Goal: Register for event/course

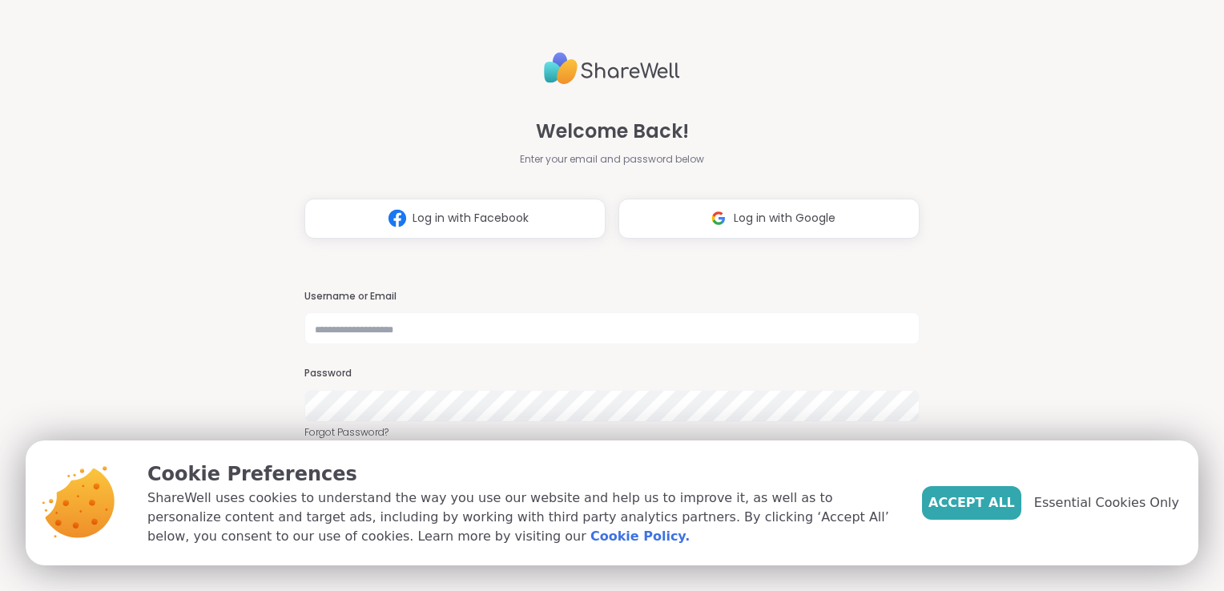
click at [1115, 325] on div "Welcome Back! Enter your email and password below Log in with Facebook Log in w…" at bounding box center [612, 295] width 1224 height 591
click at [989, 514] on button "Accept All" at bounding box center [971, 503] width 99 height 34
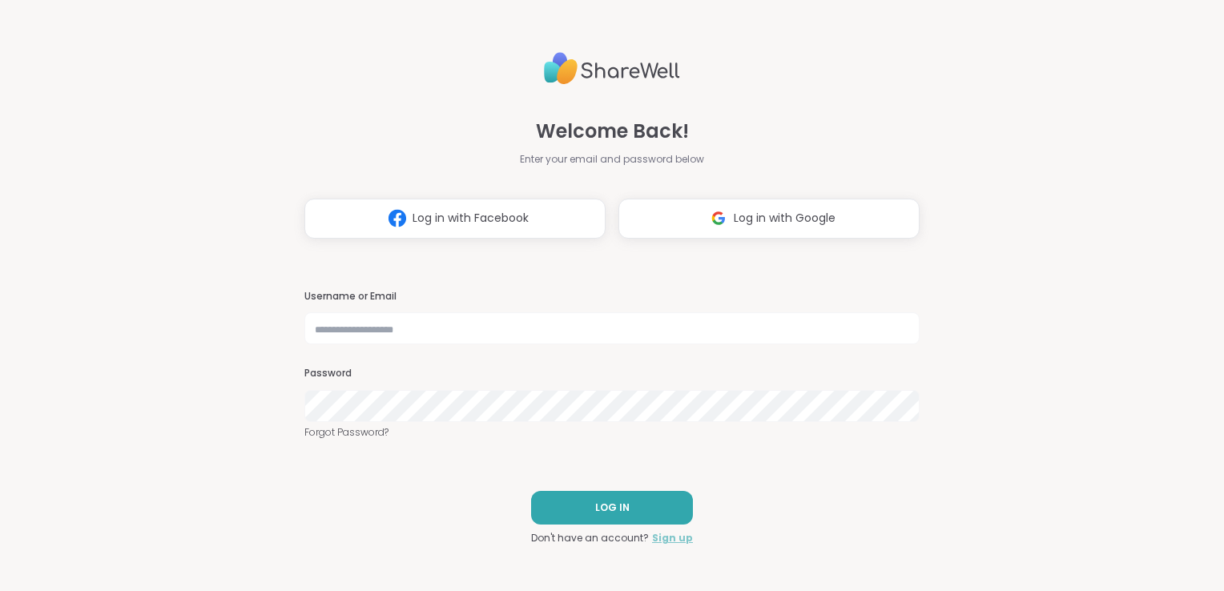
click at [668, 540] on link "Sign up" at bounding box center [672, 538] width 41 height 14
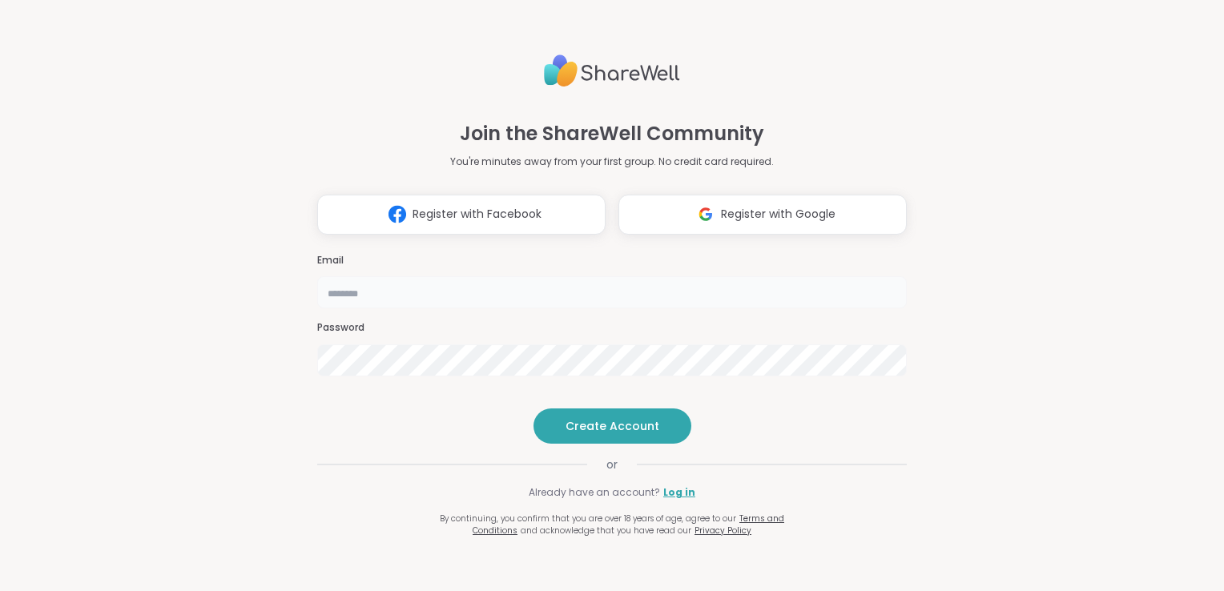
click at [381, 276] on input "email" at bounding box center [611, 292] width 589 height 32
type input "**********"
click at [585, 434] on span "Create Account" at bounding box center [612, 426] width 94 height 16
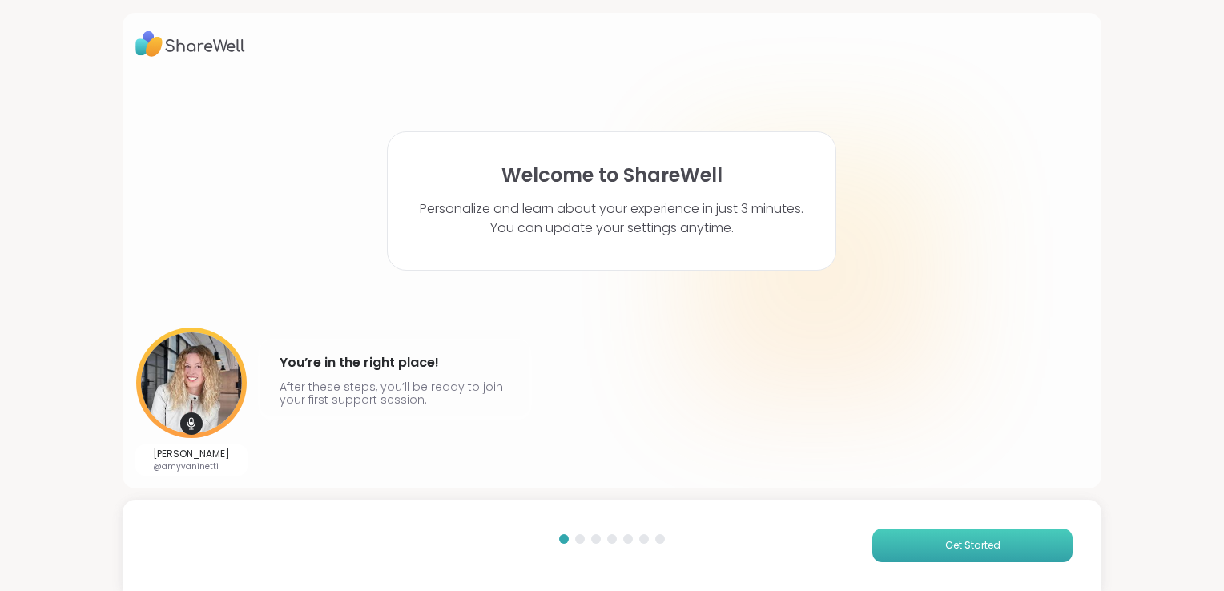
click at [907, 536] on button "Get Started" at bounding box center [972, 545] width 200 height 34
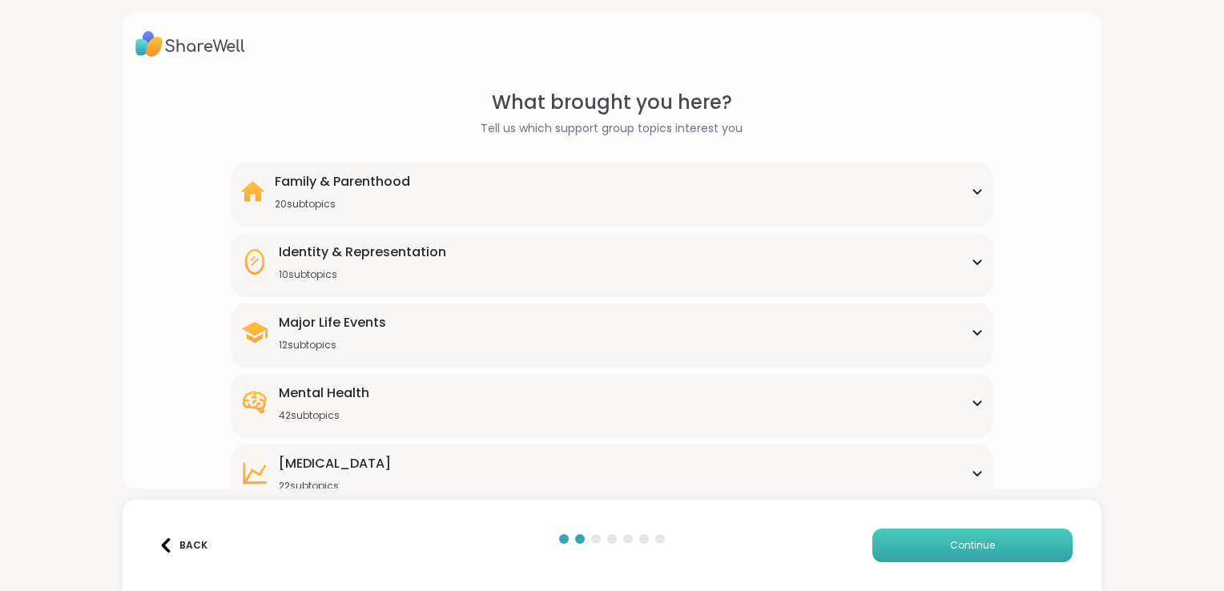
click at [964, 545] on span "Continue" at bounding box center [972, 545] width 45 height 14
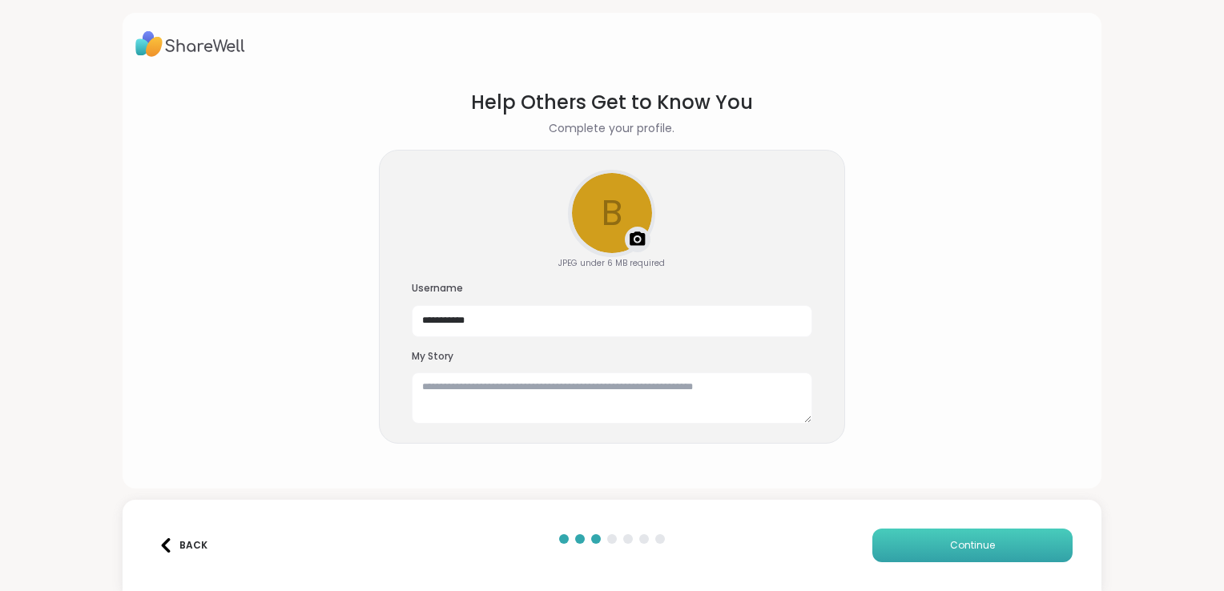
click at [912, 542] on button "Continue" at bounding box center [972, 545] width 200 height 34
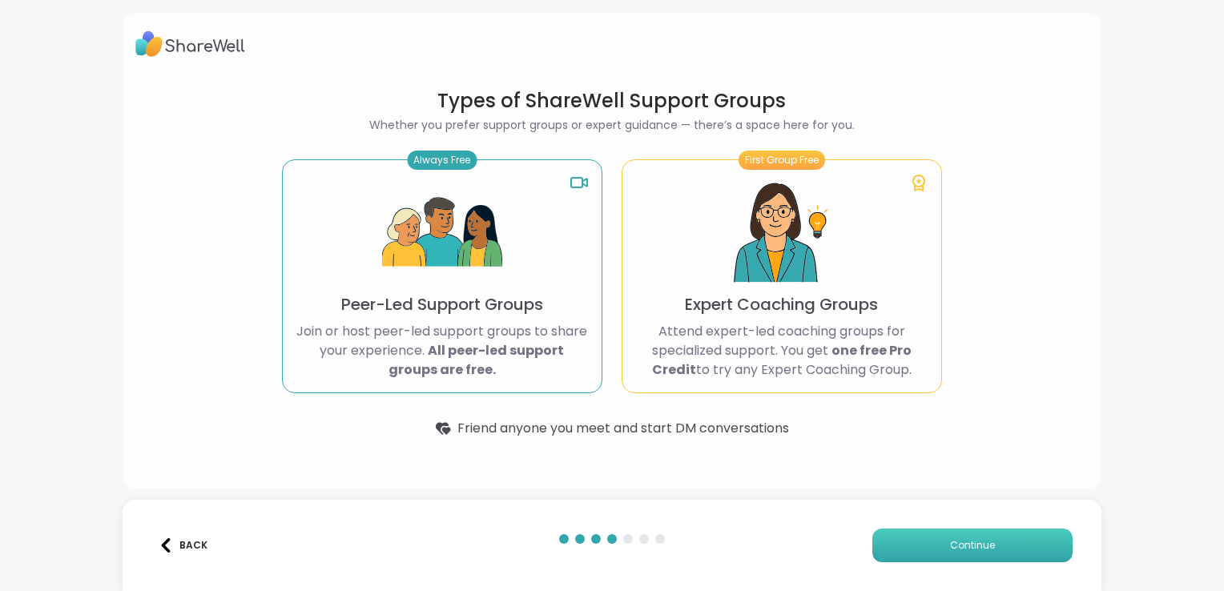
click at [912, 542] on button "Continue" at bounding box center [972, 545] width 200 height 34
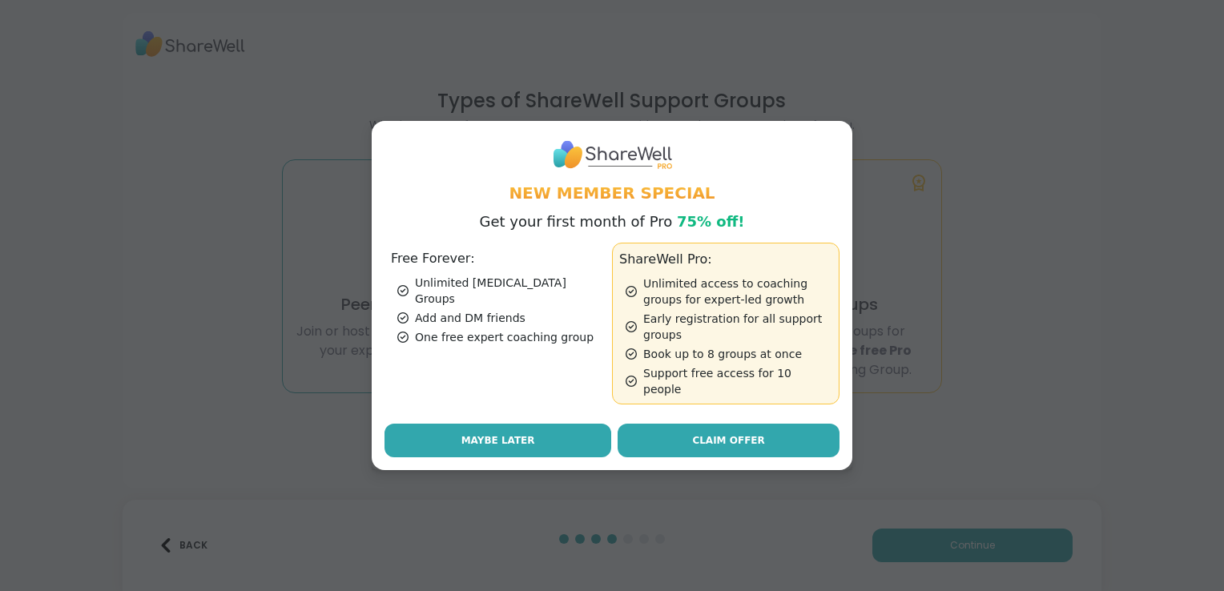
click at [539, 433] on button "Maybe Later" at bounding box center [497, 441] width 227 height 34
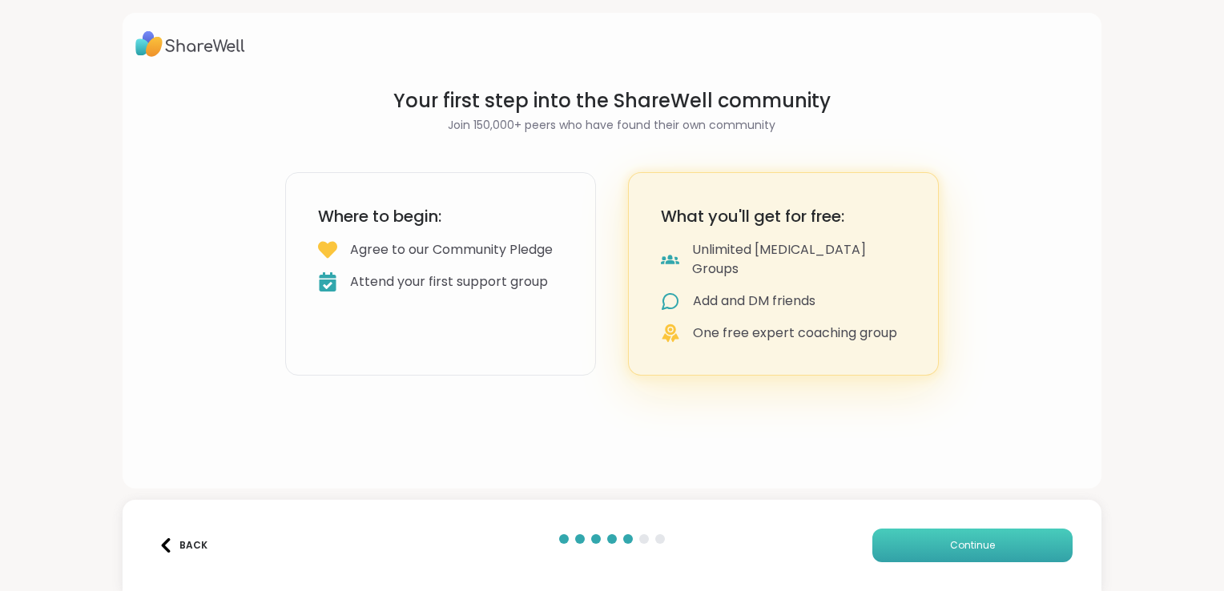
click at [1012, 533] on button "Continue" at bounding box center [972, 545] width 200 height 34
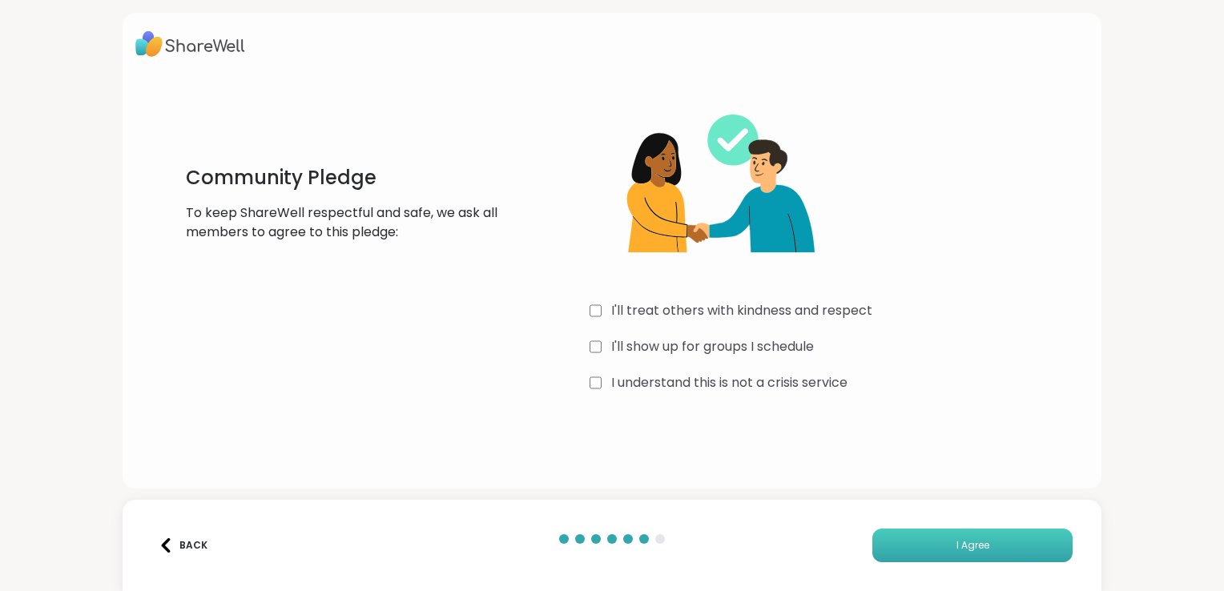
click at [917, 557] on button "I Agree" at bounding box center [972, 545] width 200 height 34
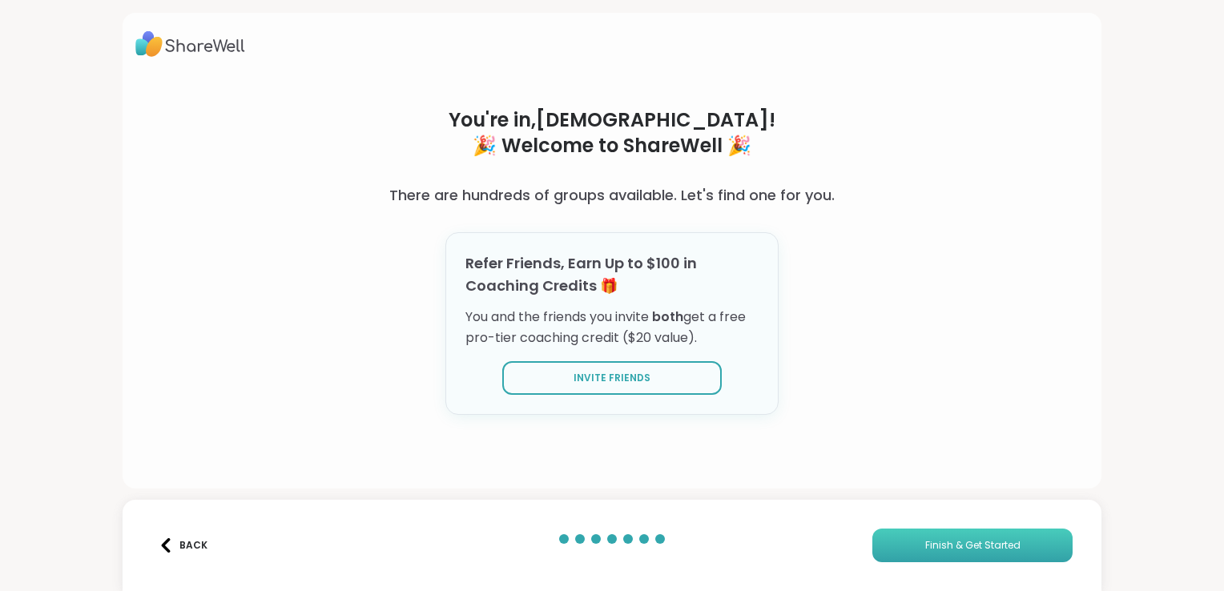
click at [917, 557] on button "Finish & Get Started" at bounding box center [972, 545] width 200 height 34
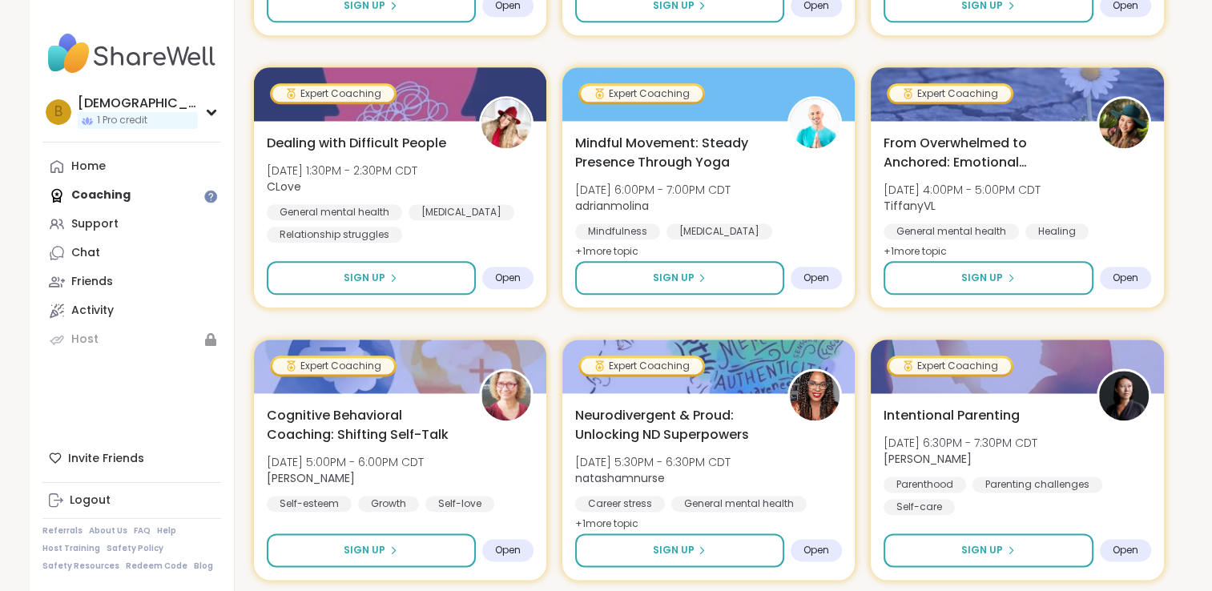
scroll to position [1930, 0]
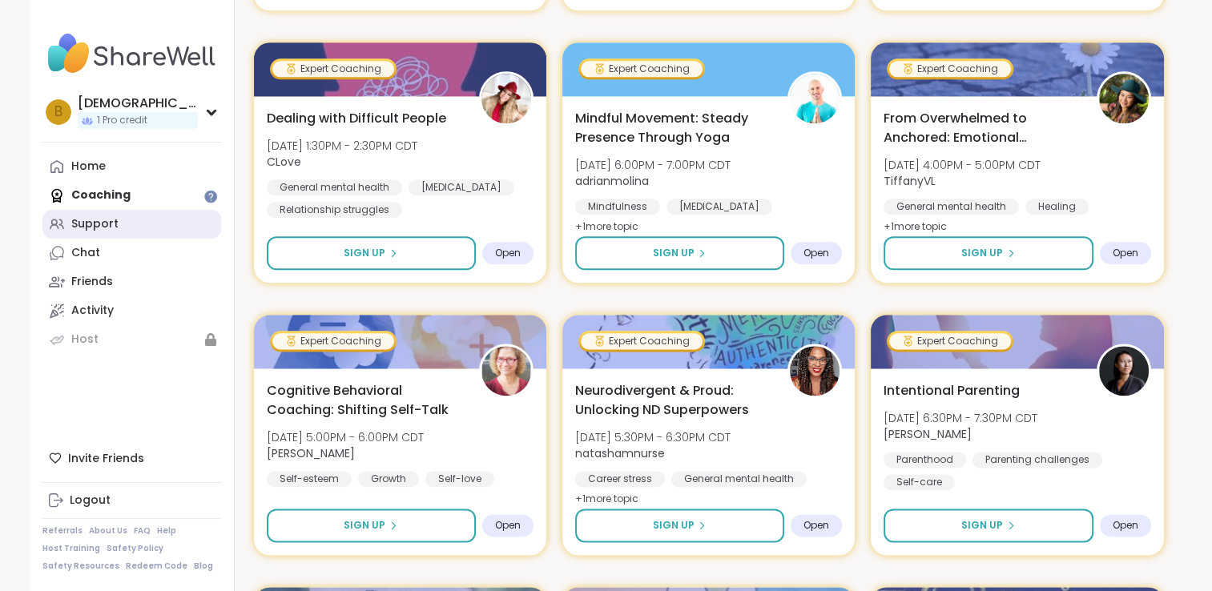
click at [86, 224] on div "Support" at bounding box center [94, 224] width 47 height 16
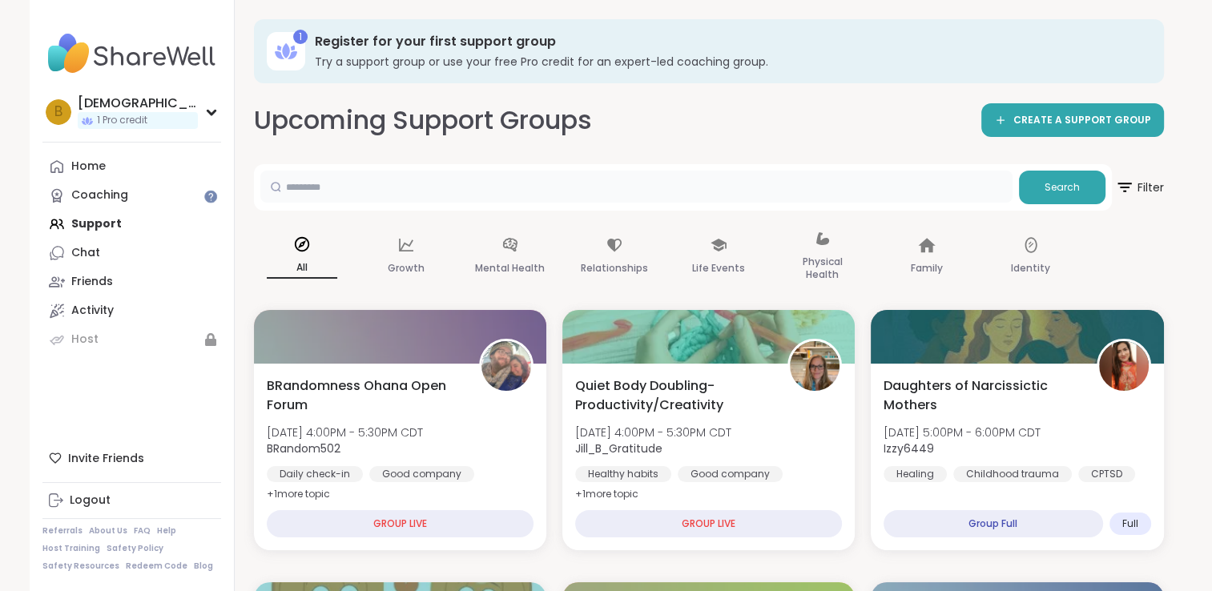
click at [969, 198] on input "text" at bounding box center [636, 187] width 752 height 32
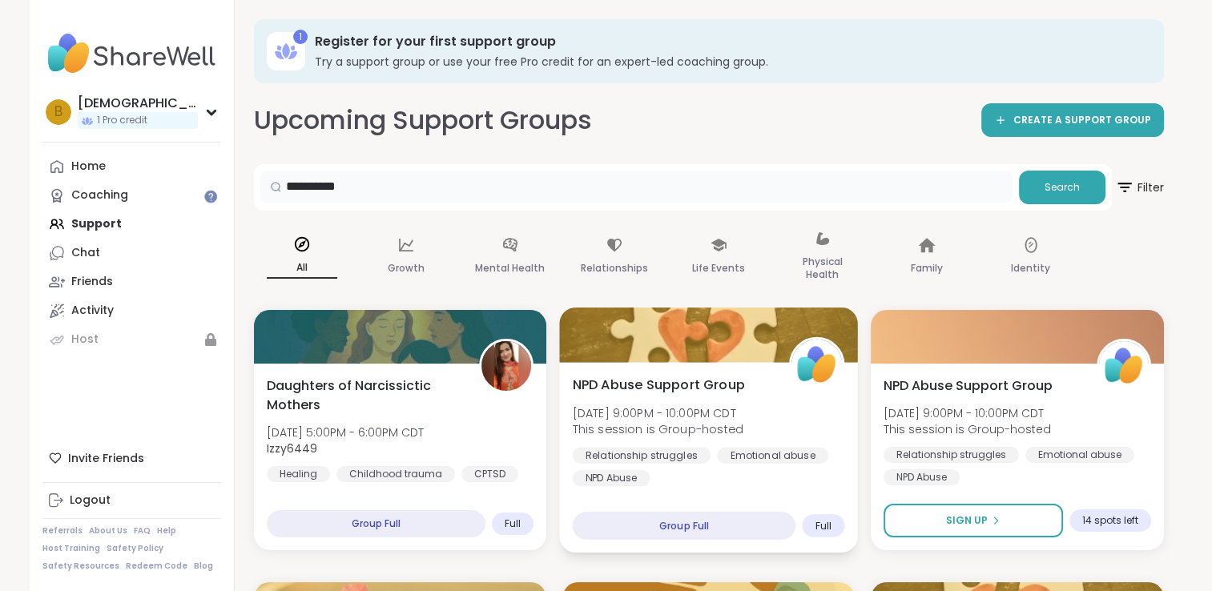
type input "**********"
click at [709, 384] on span "NPD Abuse Support Group" at bounding box center [658, 384] width 172 height 19
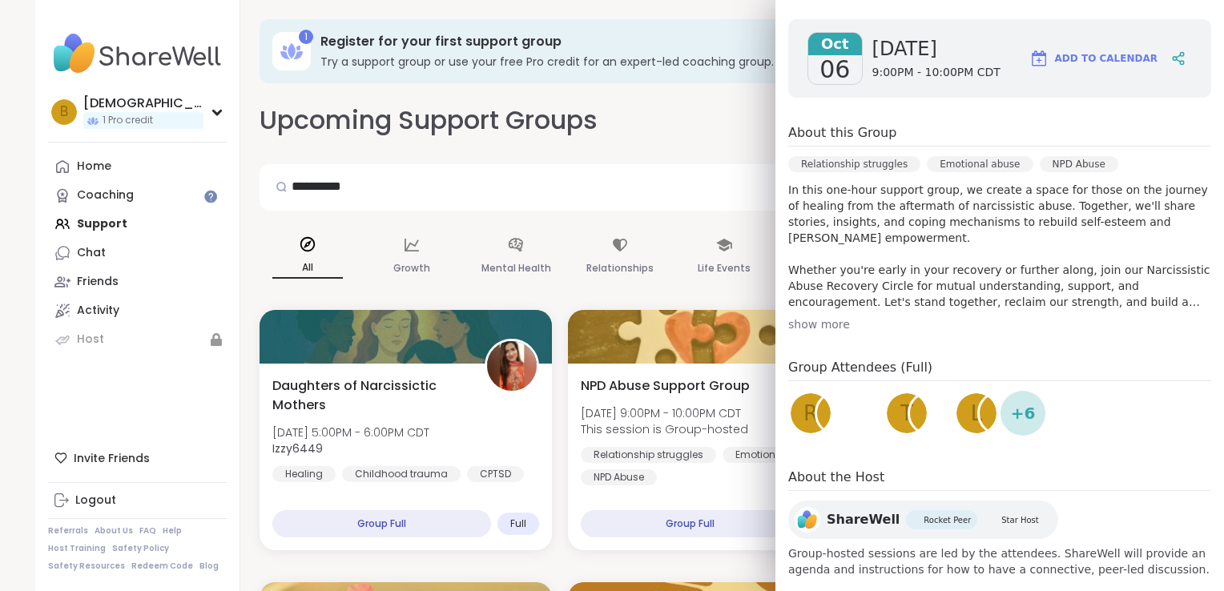
scroll to position [237, 0]
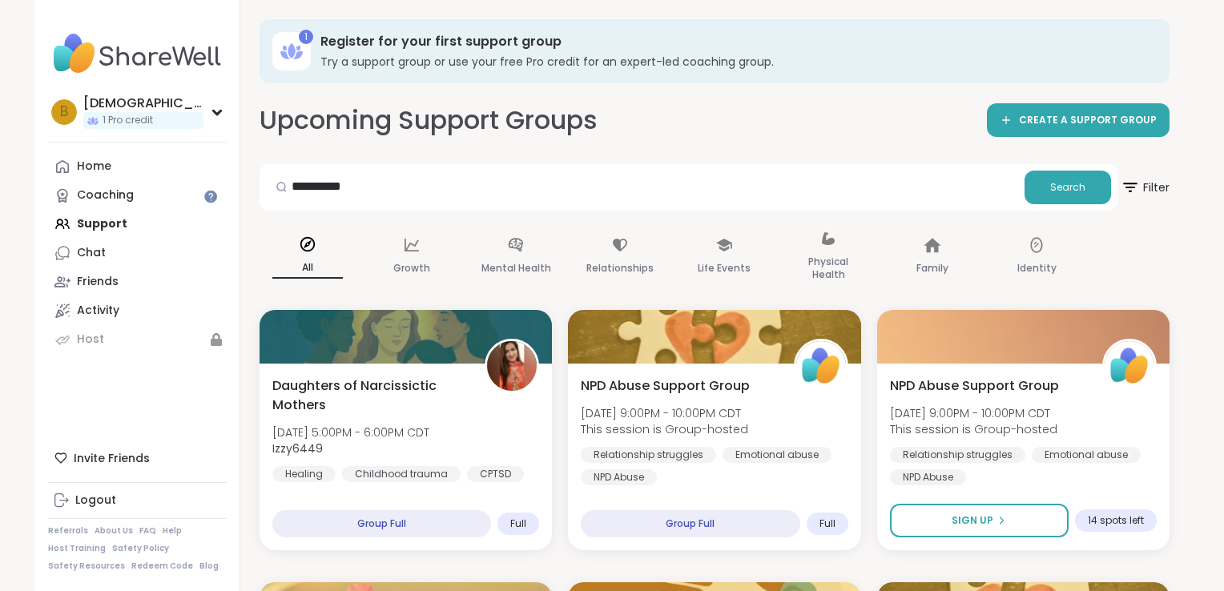
click at [685, 120] on div "Upcoming Support Groups CREATE A SUPPORT GROUP" at bounding box center [714, 120] width 910 height 36
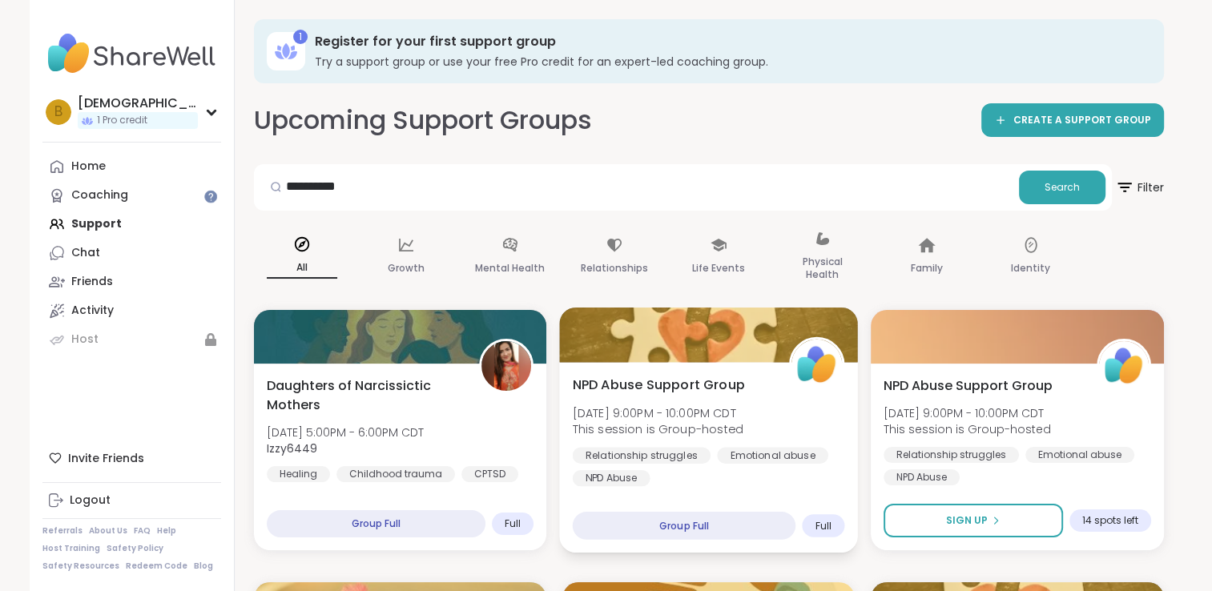
click at [774, 527] on div "Group Full" at bounding box center [683, 526] width 223 height 28
click at [821, 524] on span "Full" at bounding box center [823, 525] width 16 height 13
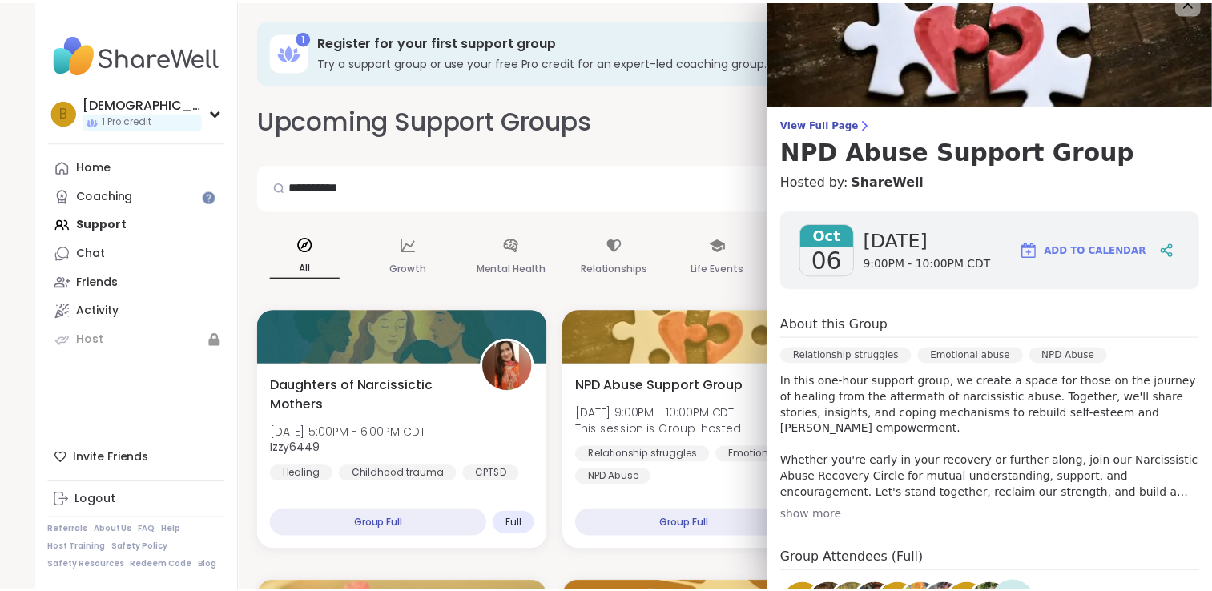
scroll to position [0, 0]
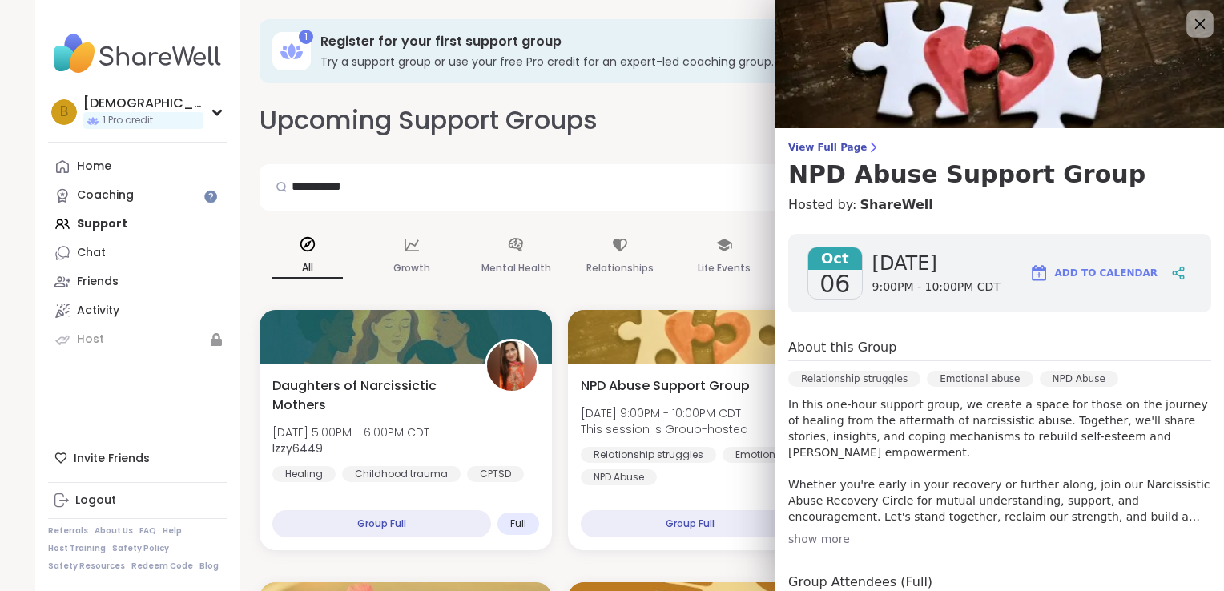
click at [1189, 34] on icon at bounding box center [1199, 24] width 20 height 20
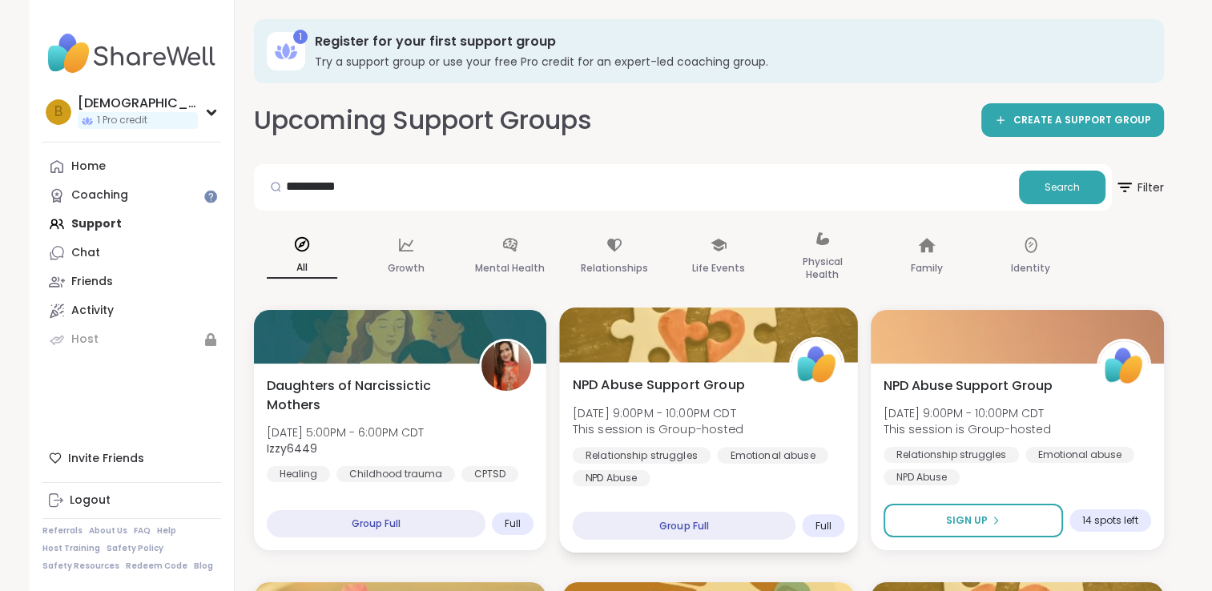
click at [701, 498] on div "NPD Abuse Support Group Mon, Oct 06 | 9:00PM - 10:00PM CDT This session is Grou…" at bounding box center [708, 457] width 299 height 191
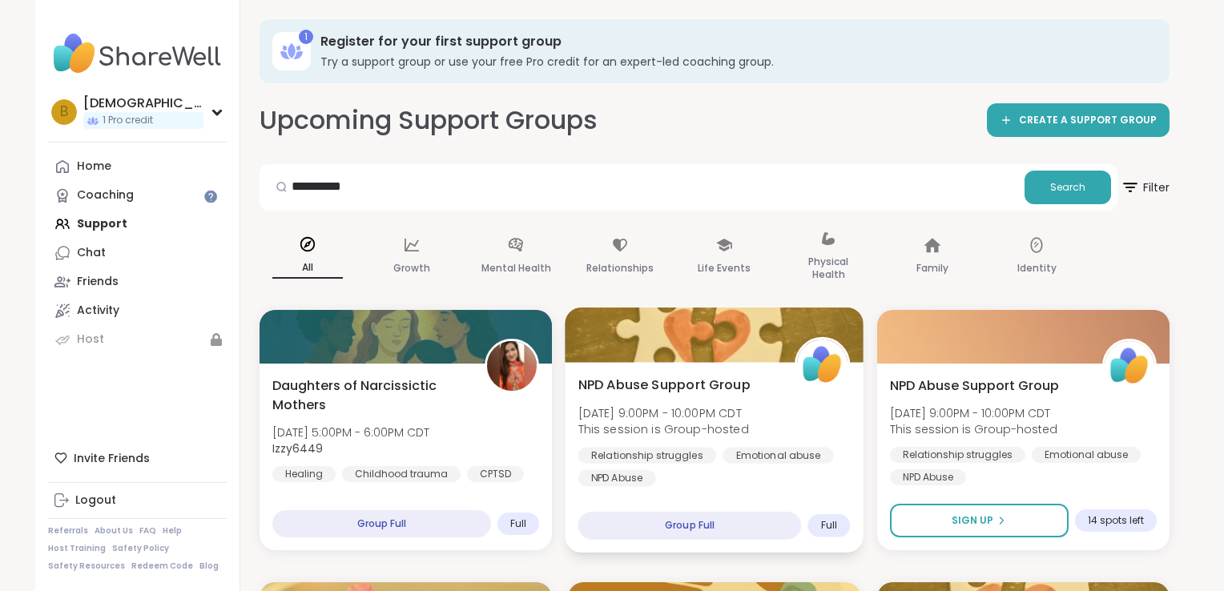
click at [673, 527] on div "Group Full" at bounding box center [689, 526] width 223 height 28
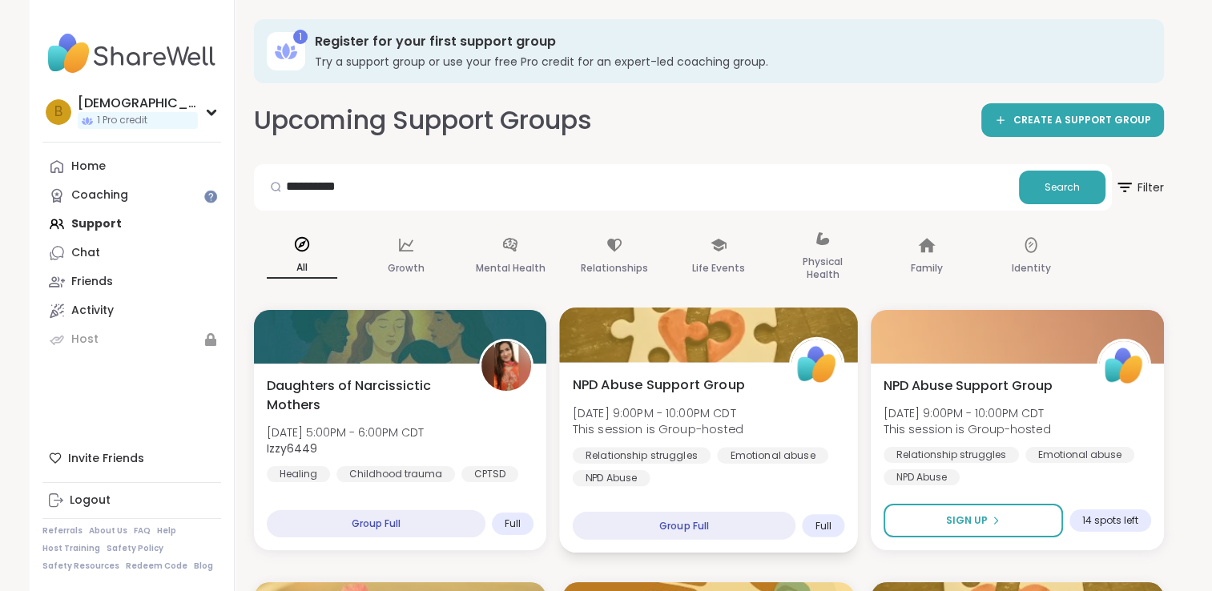
click at [674, 528] on div "Group Full" at bounding box center [683, 526] width 223 height 28
click at [820, 517] on div "Full" at bounding box center [823, 525] width 42 height 23
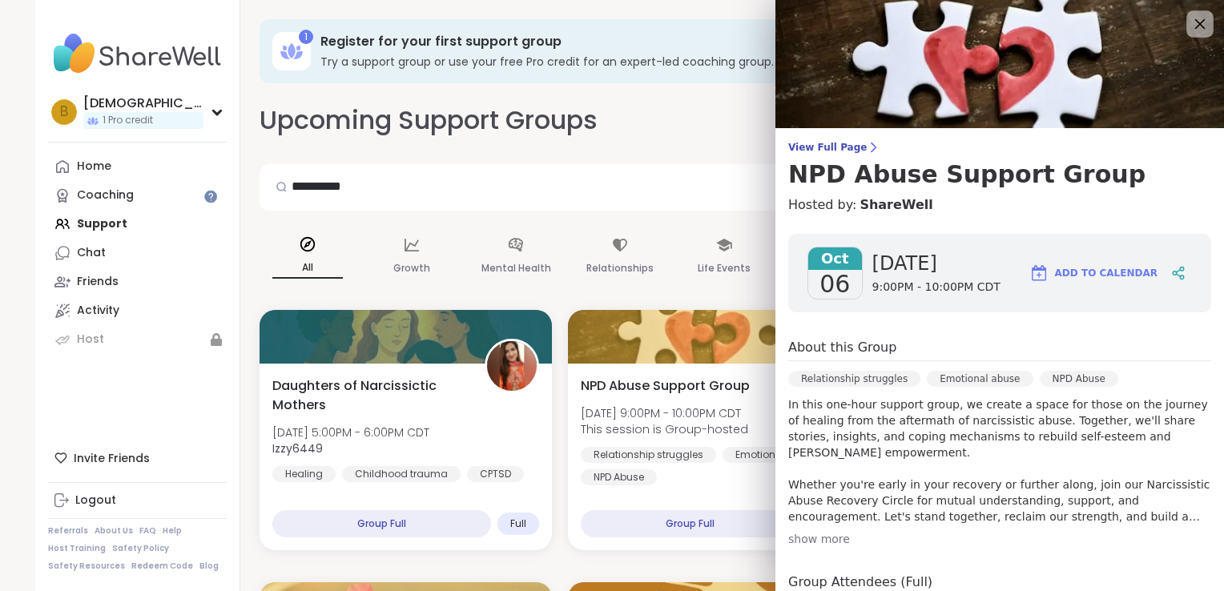
click at [1195, 27] on icon at bounding box center [1200, 24] width 10 height 10
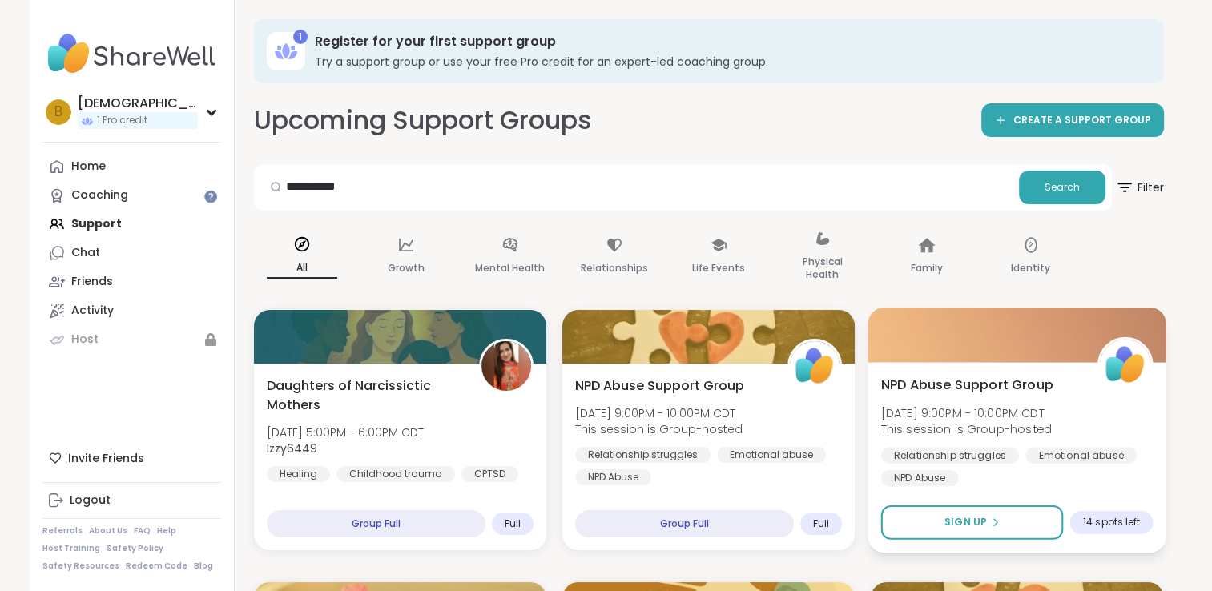
click at [1102, 524] on span "14 spots left" at bounding box center [1111, 522] width 57 height 13
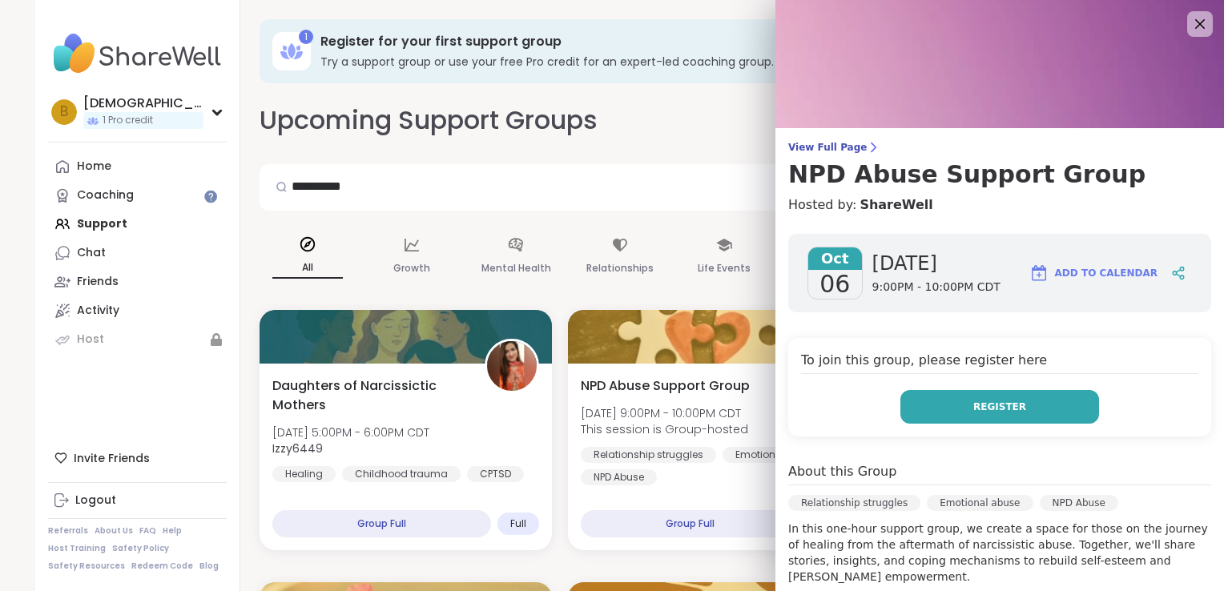
click at [999, 403] on span "Register" at bounding box center [999, 407] width 53 height 14
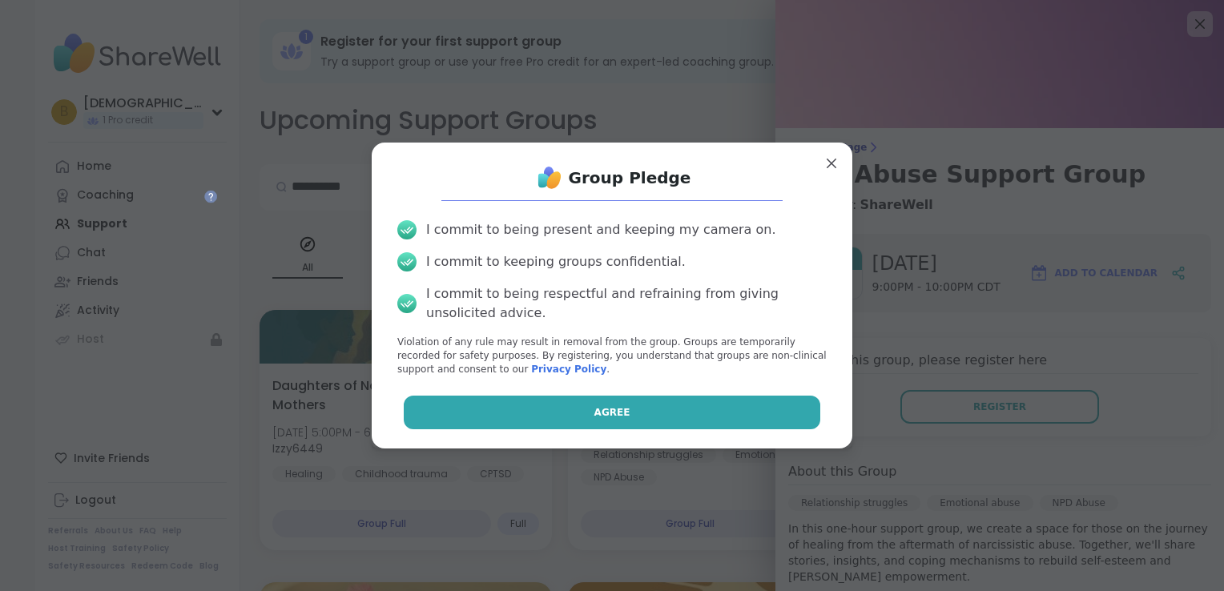
click at [637, 419] on button "Agree" at bounding box center [612, 413] width 417 height 34
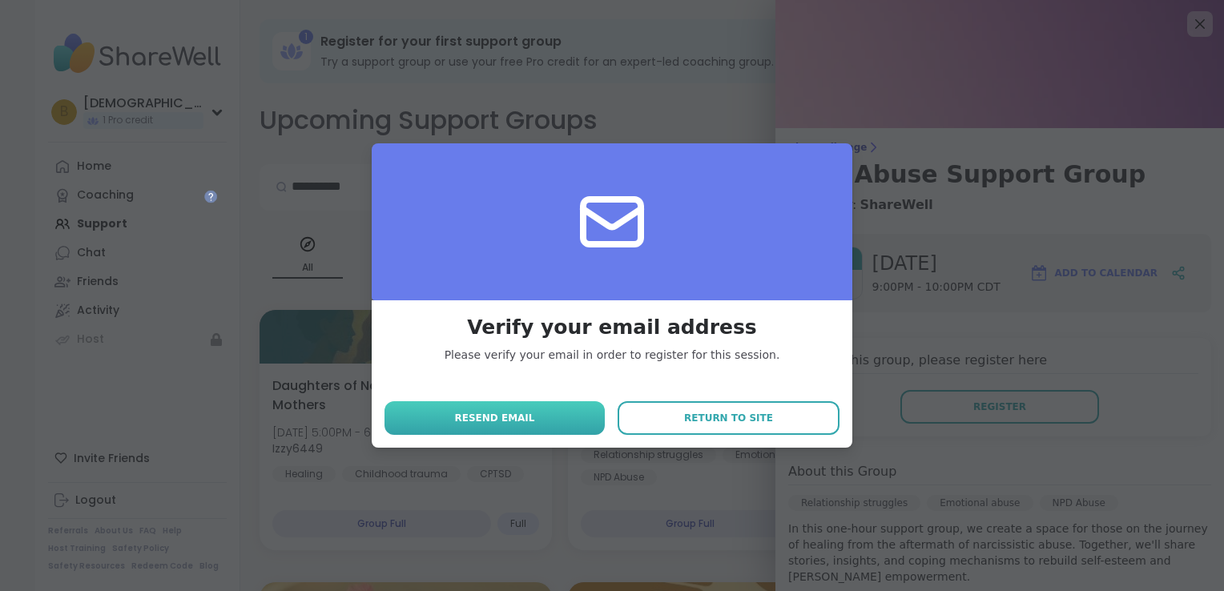
click at [543, 417] on button "Resend email" at bounding box center [494, 418] width 220 height 34
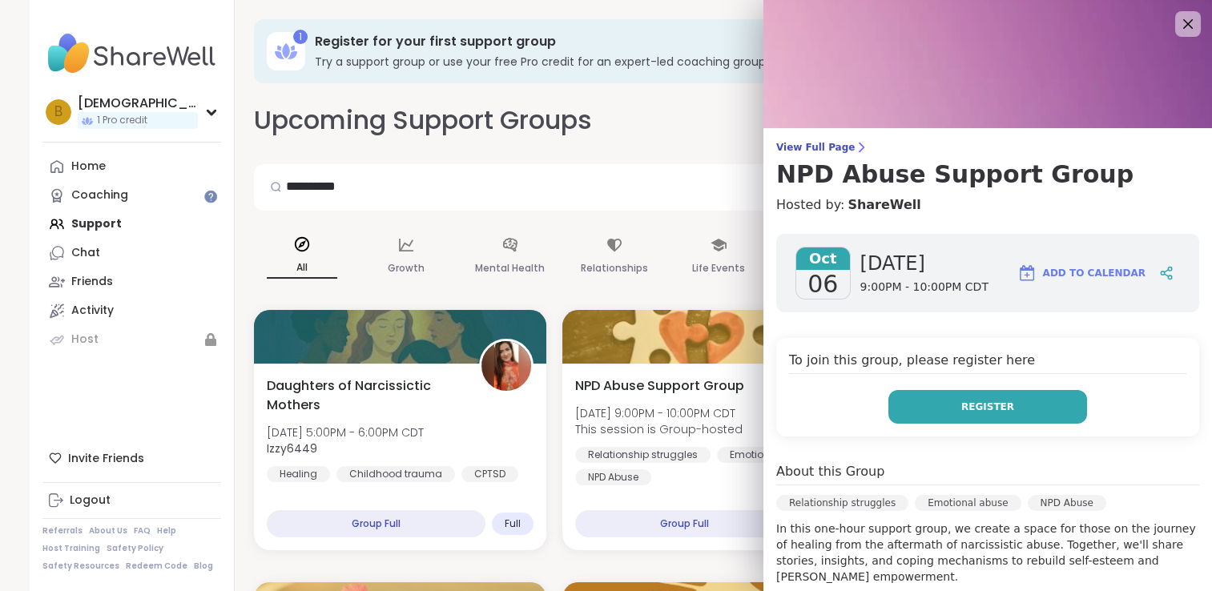
click at [995, 408] on span "Register" at bounding box center [987, 407] width 53 height 14
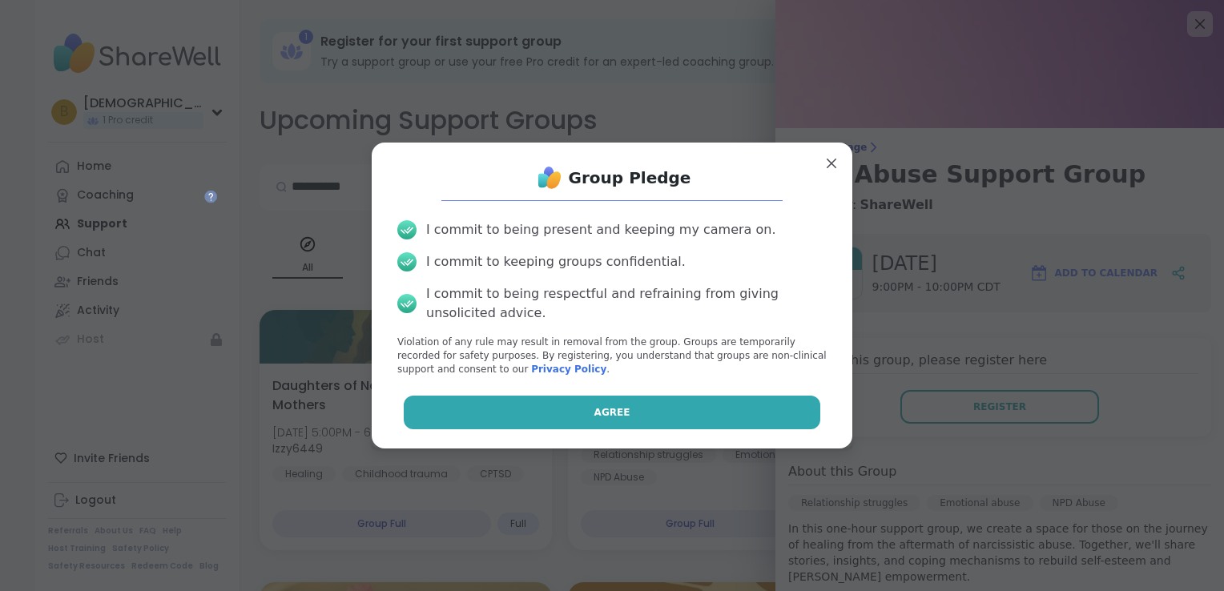
click at [730, 418] on button "Agree" at bounding box center [612, 413] width 417 height 34
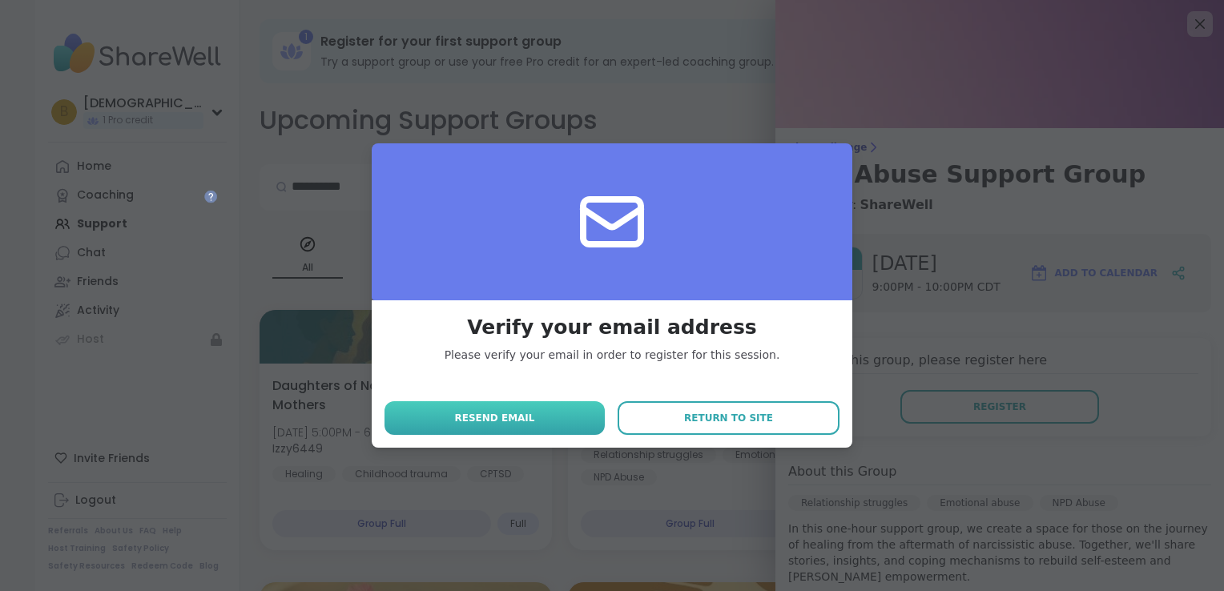
click at [535, 408] on button "Resend email" at bounding box center [494, 418] width 220 height 34
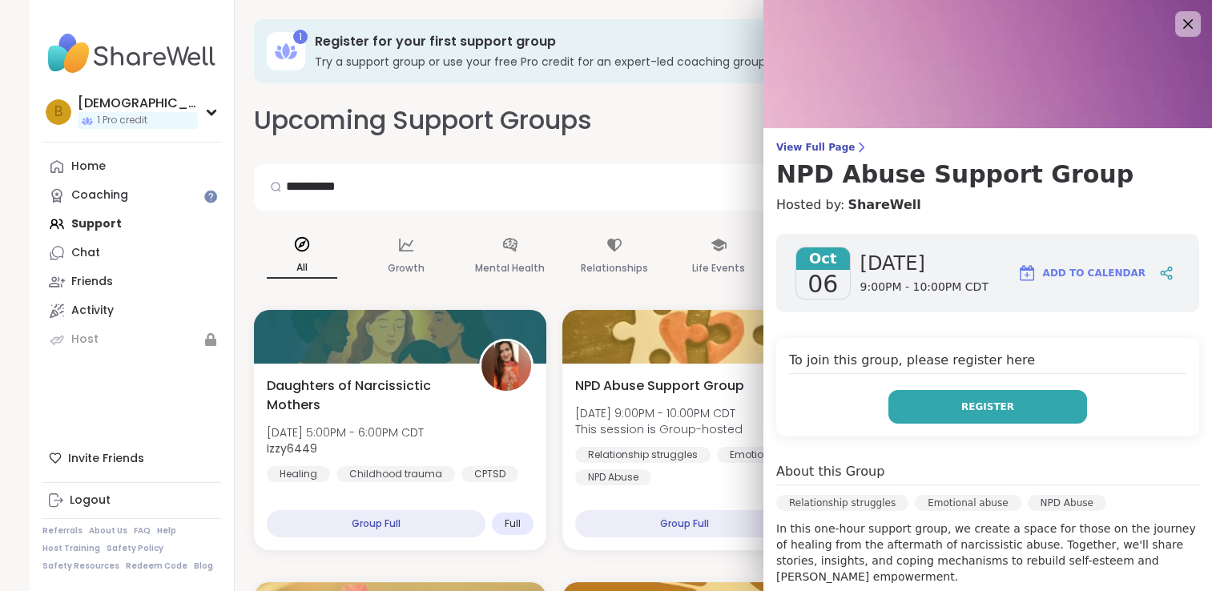
click at [993, 396] on button "Register" at bounding box center [987, 407] width 199 height 34
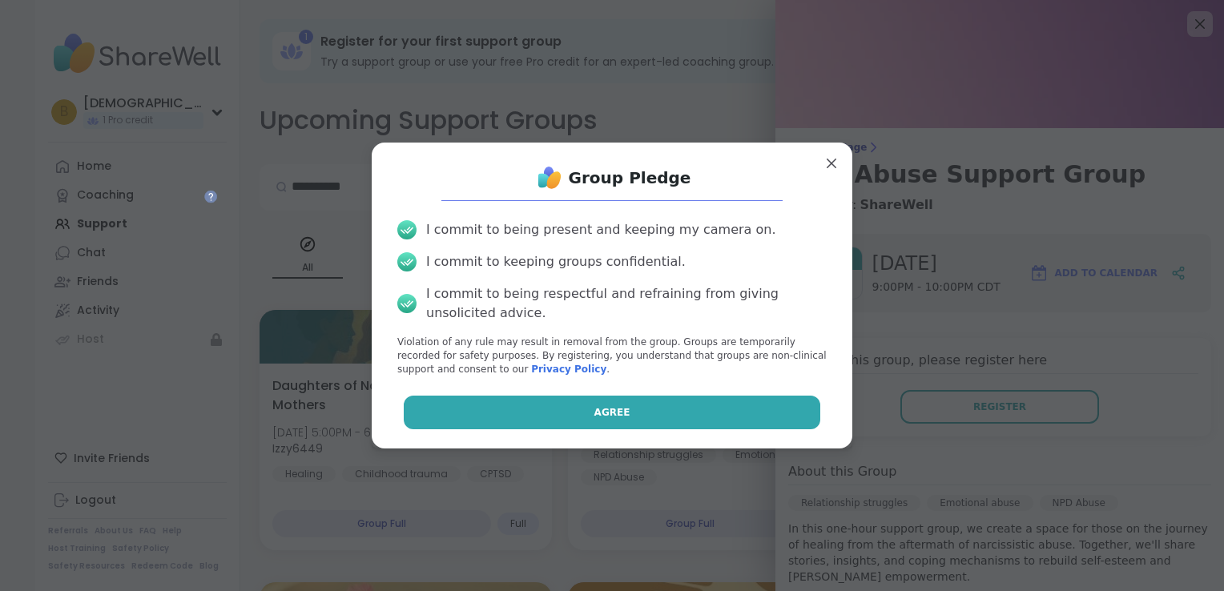
click at [719, 405] on button "Agree" at bounding box center [612, 413] width 417 height 34
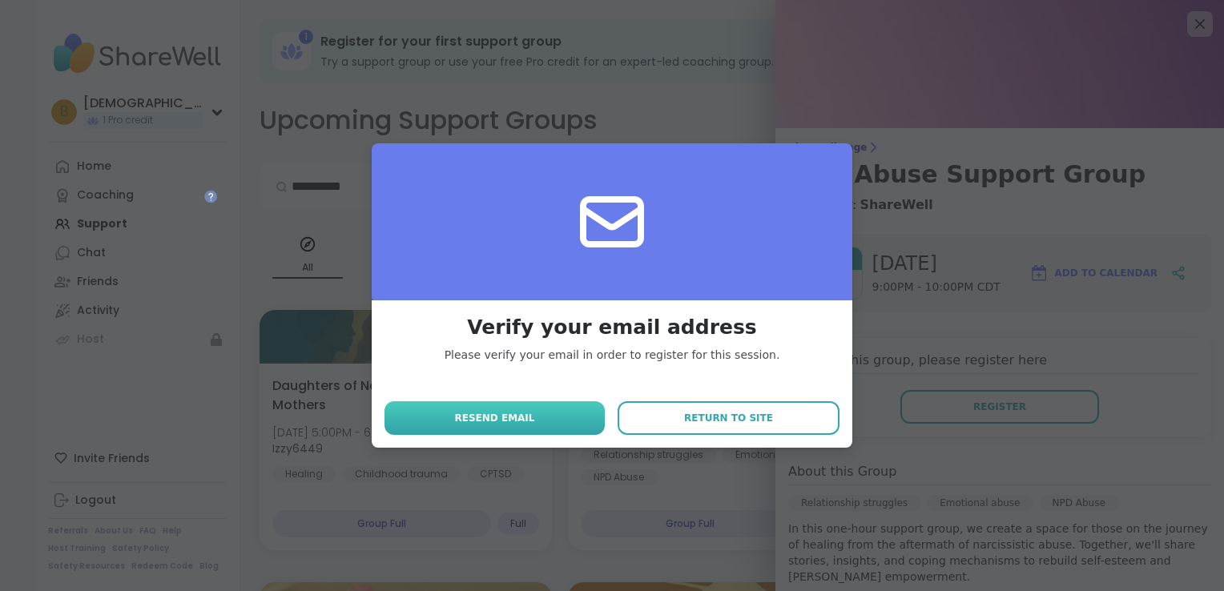
click at [534, 405] on button "Resend email" at bounding box center [494, 418] width 220 height 34
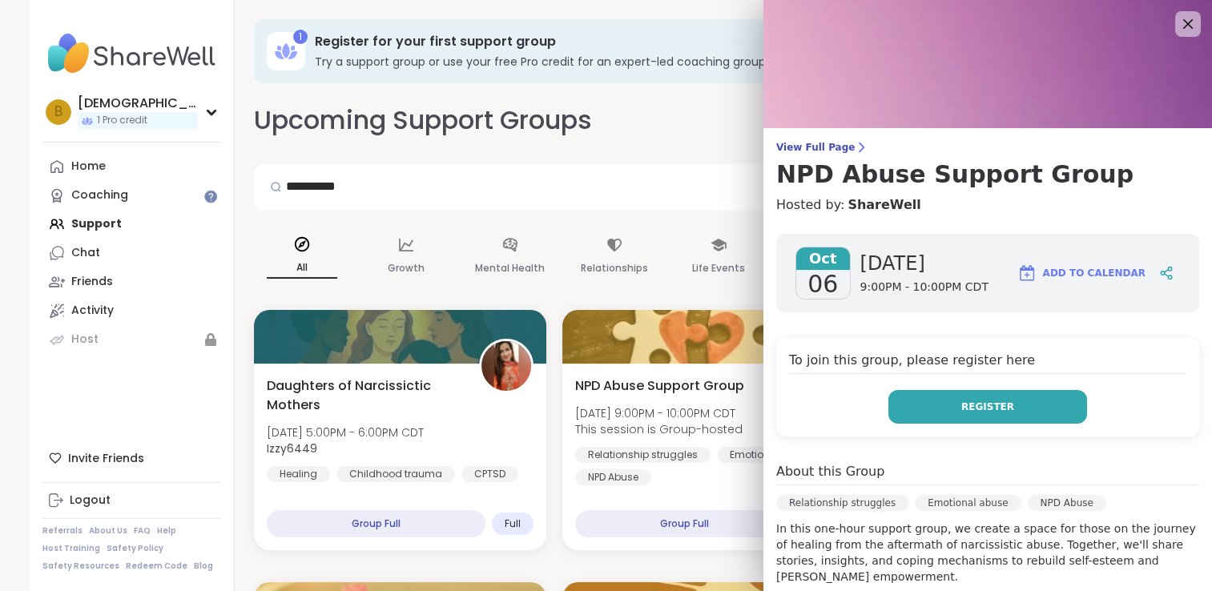
click at [991, 406] on span "Register" at bounding box center [987, 407] width 53 height 14
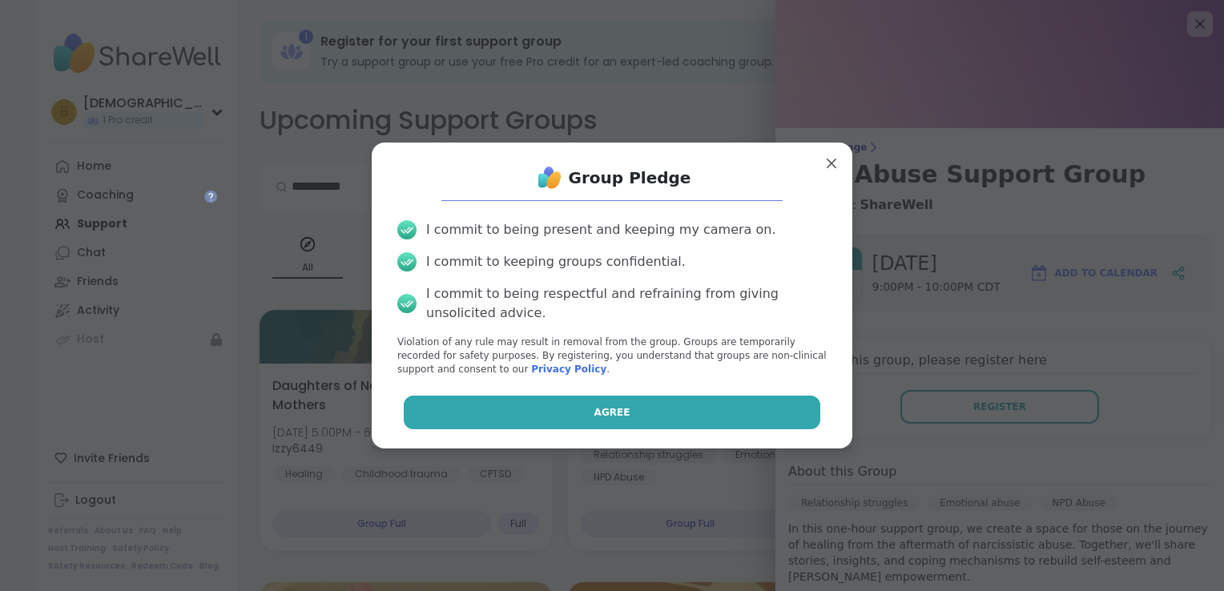
click at [557, 409] on button "Agree" at bounding box center [612, 413] width 417 height 34
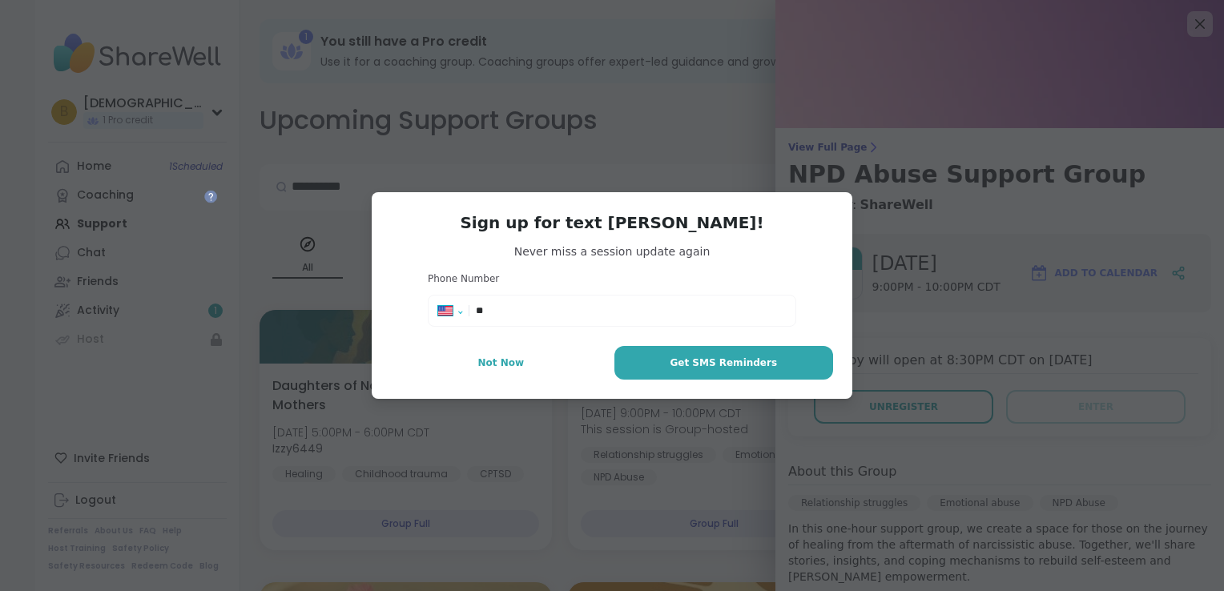
click at [450, 312] on select "**********" at bounding box center [455, 314] width 35 height 18
select select "**"
click at [438, 305] on select "**********" at bounding box center [455, 314] width 35 height 18
type input "**********"
click at [541, 360] on button "Not Now" at bounding box center [501, 363] width 220 height 34
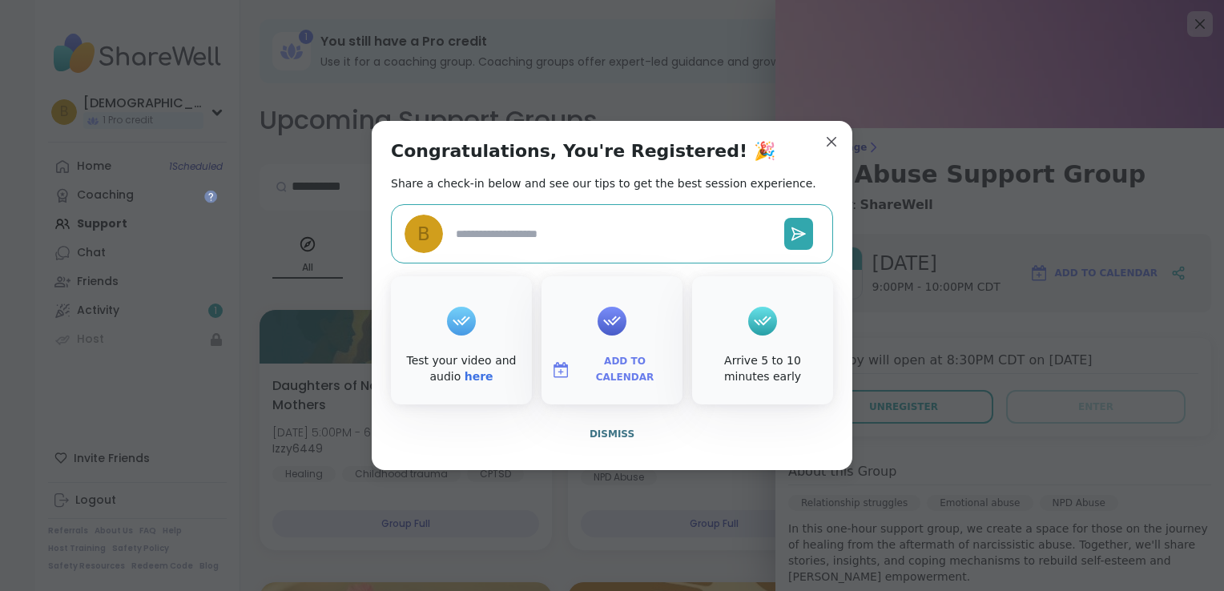
click at [559, 226] on textarea at bounding box center [613, 234] width 328 height 30
click at [464, 382] on link "here" at bounding box center [478, 376] width 29 height 13
click at [594, 430] on span "Dismiss" at bounding box center [611, 433] width 45 height 11
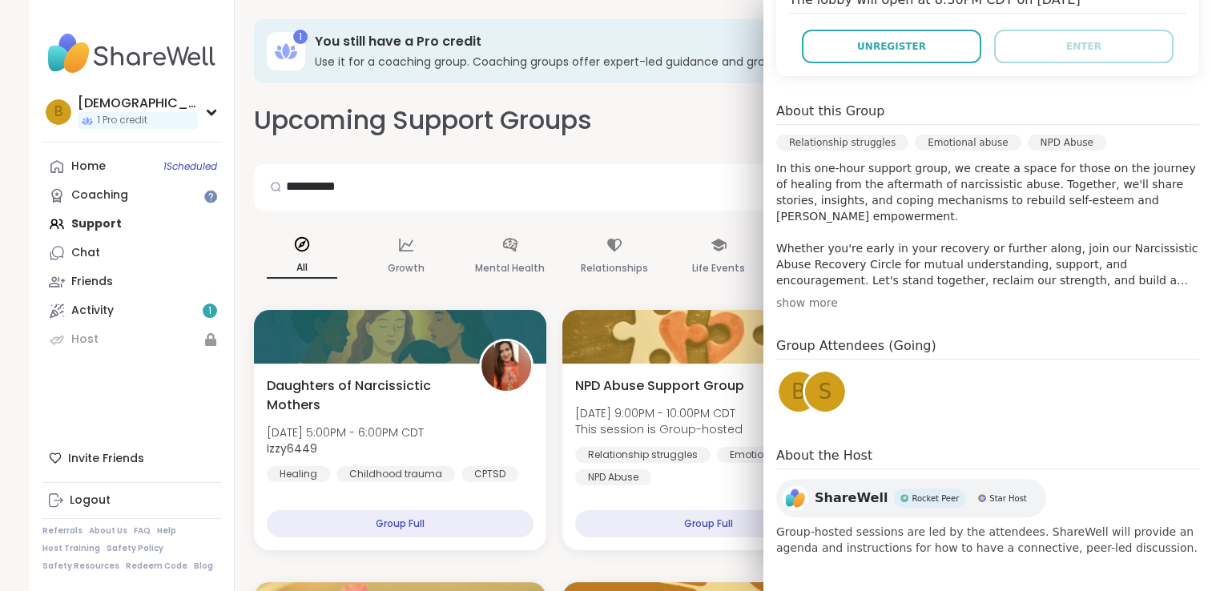
scroll to position [362, 0]
click at [816, 396] on div "s" at bounding box center [825, 390] width 40 height 40
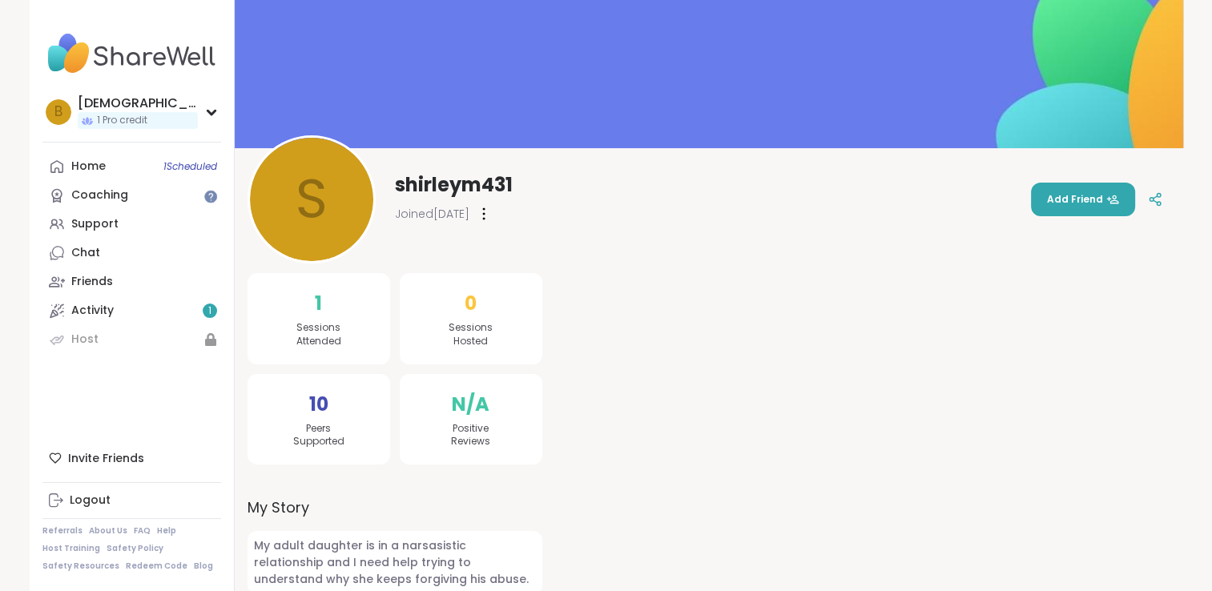
scroll to position [70, 0]
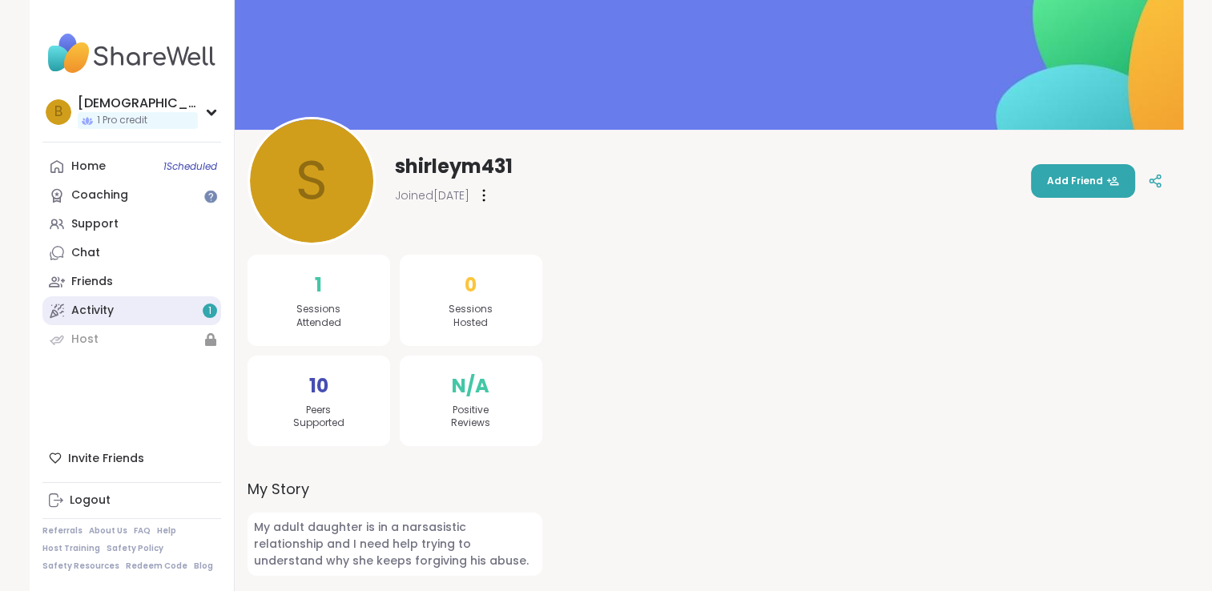
click at [102, 315] on div "Activity 1" at bounding box center [92, 311] width 42 height 16
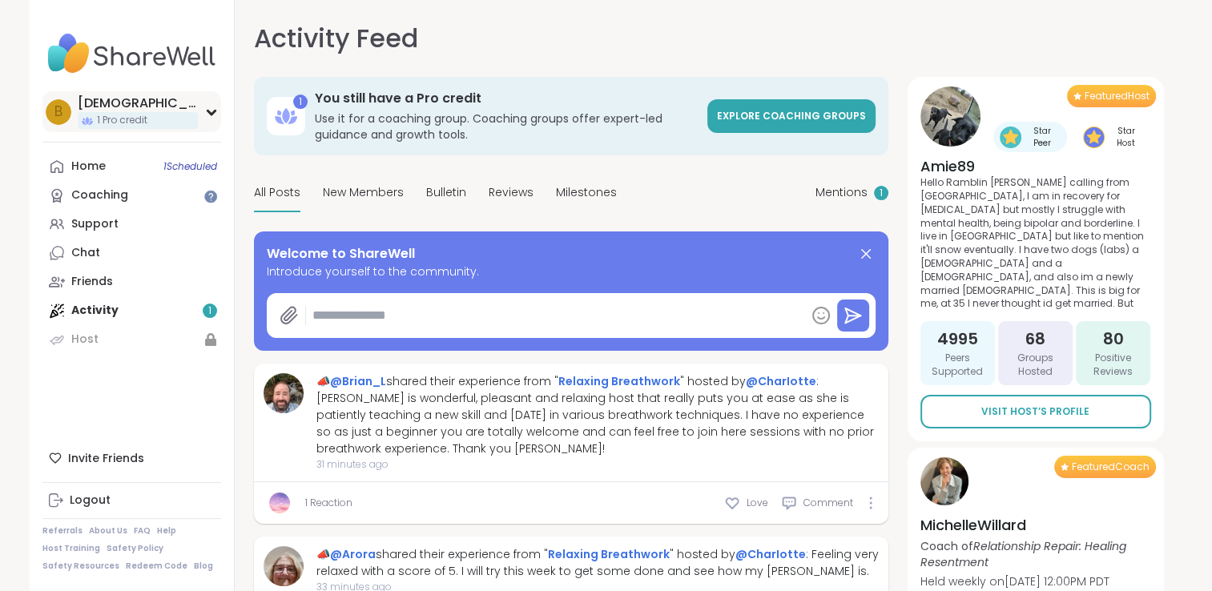
click at [211, 120] on div "b brookemalaz 1 Pro credit" at bounding box center [131, 111] width 179 height 41
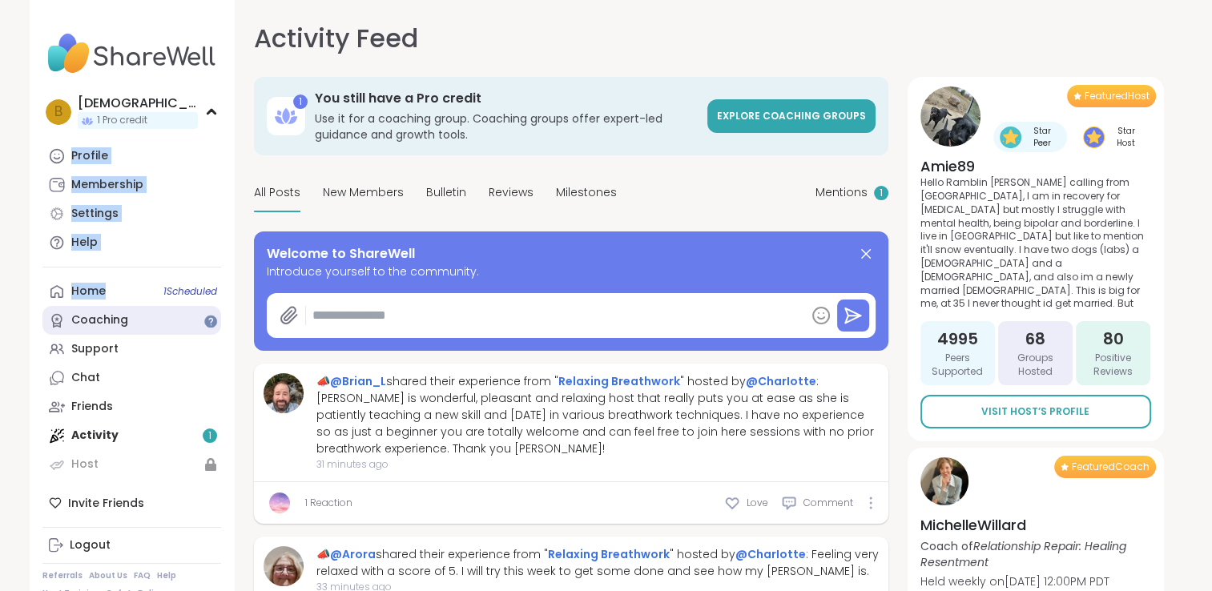
drag, startPoint x: 211, startPoint y: 120, endPoint x: 135, endPoint y: 320, distance: 214.1
click at [135, 320] on div "b brookemalaz 1 Pro credit Profile Membership Settings Help Home 1 Scheduled Co…" at bounding box center [132, 295] width 205 height 591
drag, startPoint x: 135, startPoint y: 320, endPoint x: 98, endPoint y: 348, distance: 46.4
click at [98, 348] on div "Support" at bounding box center [94, 349] width 47 height 16
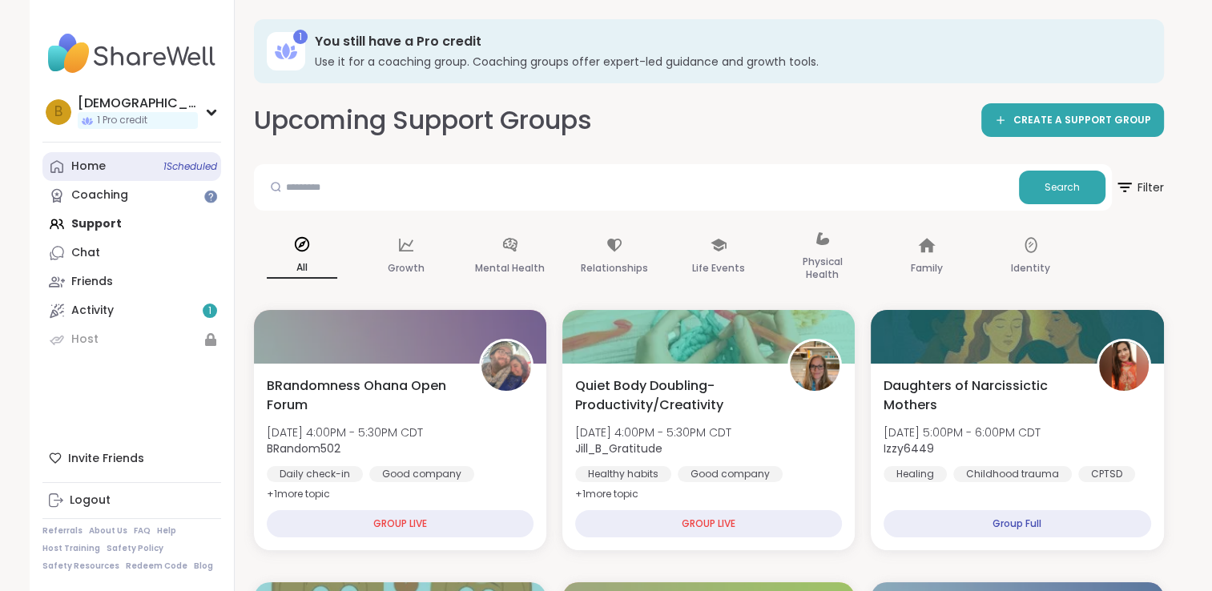
click at [191, 170] on span "1 Scheduled" at bounding box center [190, 166] width 54 height 13
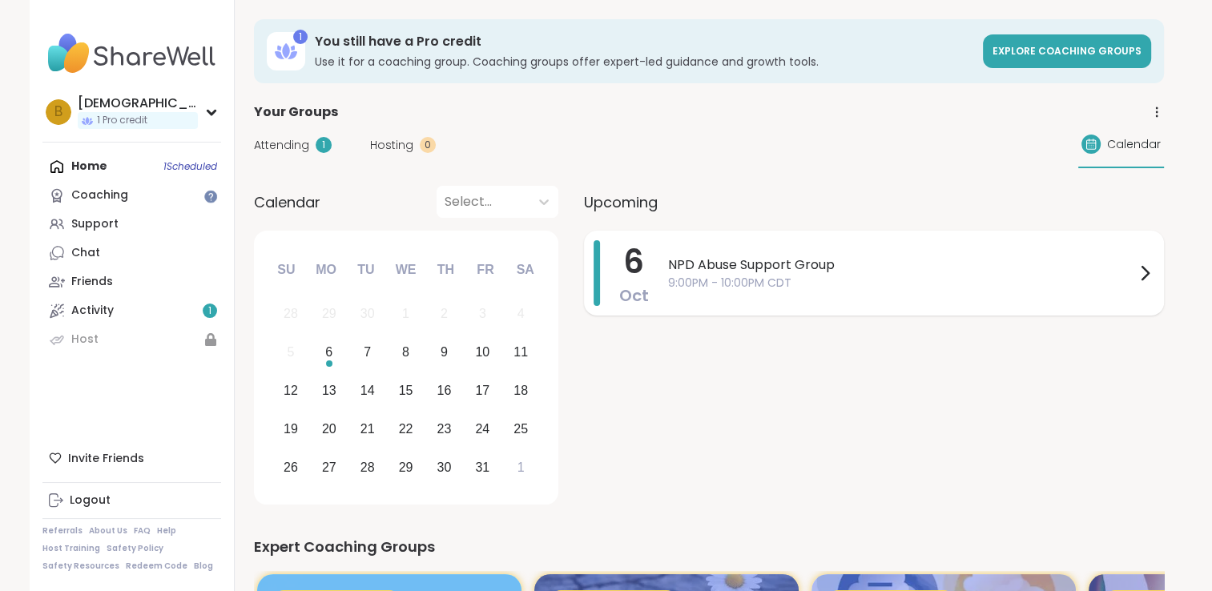
click at [833, 271] on span "NPD Abuse Support Group" at bounding box center [901, 264] width 467 height 19
